Goal: Task Accomplishment & Management: Complete application form

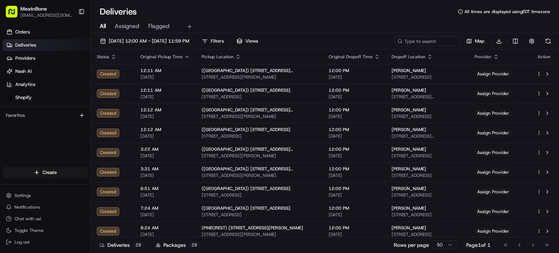
click at [53, 44] on link "Deliveries" at bounding box center [47, 45] width 88 height 12
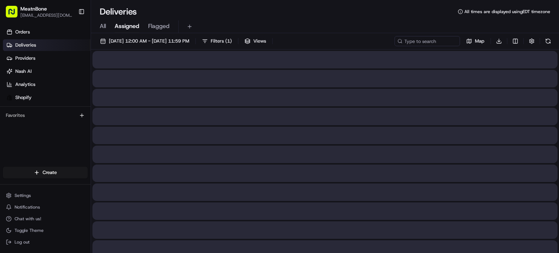
click at [124, 27] on span "Assigned" at bounding box center [127, 26] width 25 height 9
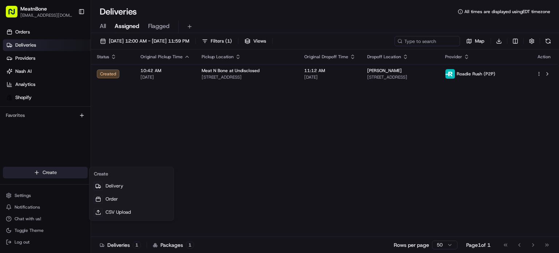
click at [63, 170] on html "MeatnBone [EMAIL_ADDRESS][DOMAIN_NAME] Toggle Sidebar Orders Deliveries Provide…" at bounding box center [279, 126] width 559 height 253
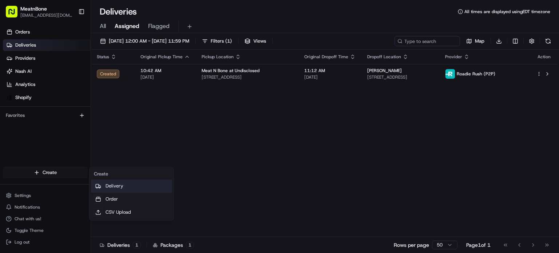
click at [118, 183] on link "Delivery" at bounding box center [131, 185] width 81 height 13
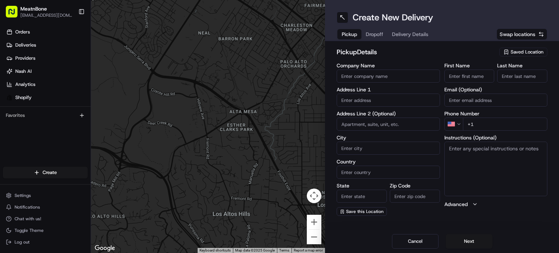
click at [520, 51] on span "Saved Location" at bounding box center [526, 52] width 33 height 7
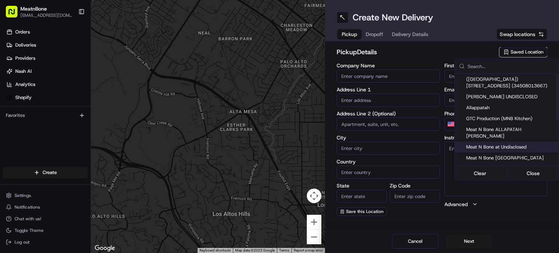
click at [509, 144] on span "Meat N Bone at Undisclosed" at bounding box center [510, 147] width 89 height 7
type input "Meat N Bone at Undisclosed"
type input "2207 Coral Wy"
type input "Coral Gables"
type input "US"
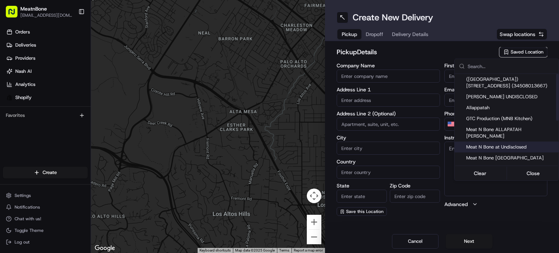
type input "FL"
type input "33145"
type input "Meat N"
type input "Bone"
type input "[PHONE_NUMBER]"
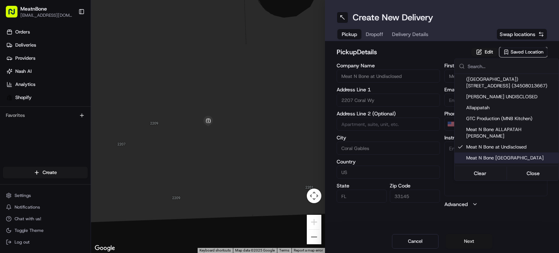
click at [463, 242] on html "MeatnBone [EMAIL_ADDRESS][DOMAIN_NAME] Toggle Sidebar Orders Deliveries Provide…" at bounding box center [279, 126] width 559 height 253
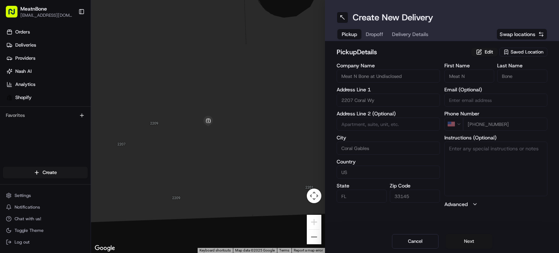
click at [466, 239] on button "Next" at bounding box center [469, 241] width 47 height 15
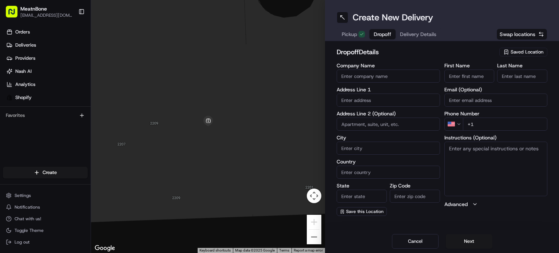
click at [365, 100] on input "text" at bounding box center [388, 99] width 103 height 13
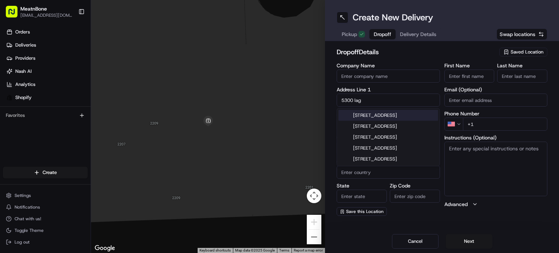
click at [405, 115] on div "[STREET_ADDRESS]" at bounding box center [388, 115] width 100 height 11
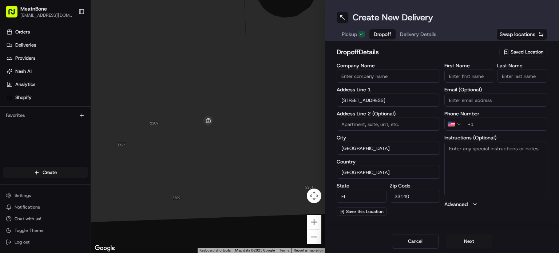
type input "[STREET_ADDRESS]"
type input "[GEOGRAPHIC_DATA]"
type input "FL"
type input "33140"
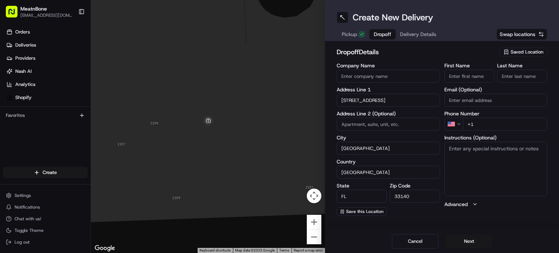
type input "[STREET_ADDRESS]"
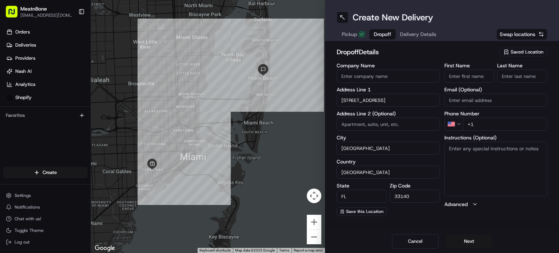
drag, startPoint x: 461, startPoint y: 76, endPoint x: 458, endPoint y: 67, distance: 9.5
click at [460, 69] on div "First Name" at bounding box center [469, 73] width 50 height 20
type input "[PERSON_NAME]"
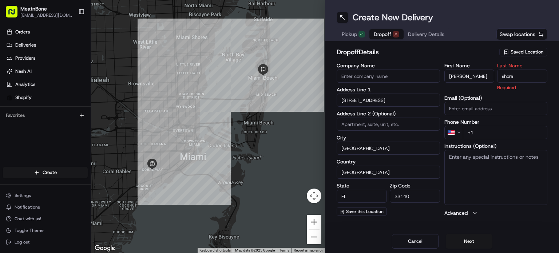
type input "shore"
click at [484, 133] on div "First Name [PERSON_NAME] Last Name shore Required Email (Optional) Phone Number…" at bounding box center [495, 140] width 103 height 154
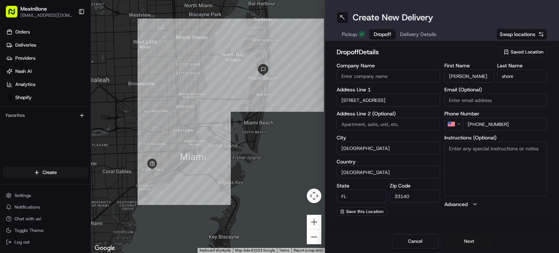
type input "[PHONE_NUMBER]"
click at [465, 239] on button "Next" at bounding box center [469, 241] width 47 height 15
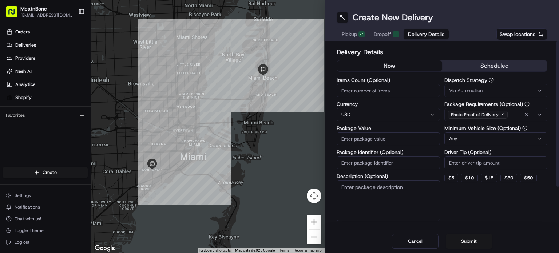
click at [365, 91] on input "Items Count (Optional)" at bounding box center [388, 90] width 103 height 13
type input "7"
click at [402, 139] on input "Package Value" at bounding box center [388, 138] width 103 height 13
type input "150.00"
click at [539, 141] on html "MeatnBone [EMAIL_ADDRESS][DOMAIN_NAME] Toggle Sidebar Orders Deliveries Provide…" at bounding box center [279, 126] width 559 height 253
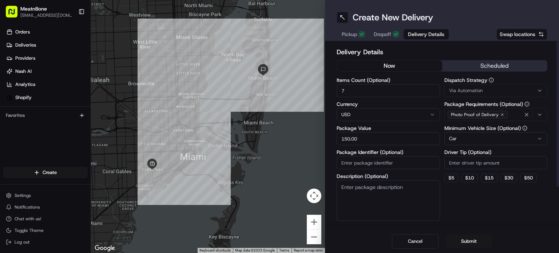
click at [397, 163] on input "Package Identifier (Optional)" at bounding box center [388, 162] width 103 height 13
type input "252551"
click at [466, 241] on button "Submit" at bounding box center [469, 241] width 47 height 15
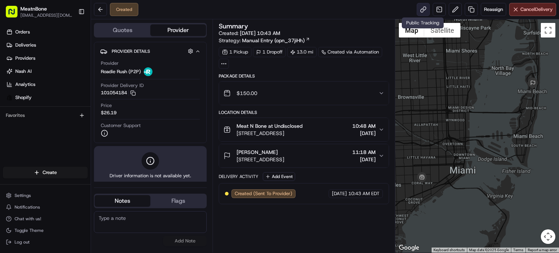
click at [423, 7] on link at bounding box center [423, 9] width 13 height 13
